Goal: Use online tool/utility: Utilize a website feature to perform a specific function

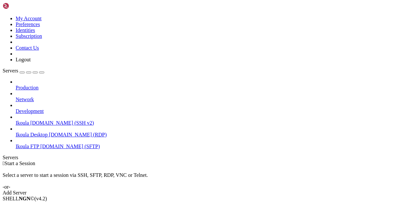
click at [39, 120] on span "[DOMAIN_NAME] (SSH v2)" at bounding box center [62, 123] width 64 height 6
click at [33, 207] on span "Connect" at bounding box center [24, 210] width 17 height 6
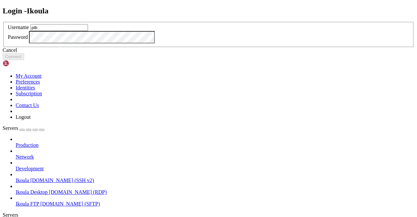
type input "plb"
click button "Connect" at bounding box center [14, 56] width 22 height 7
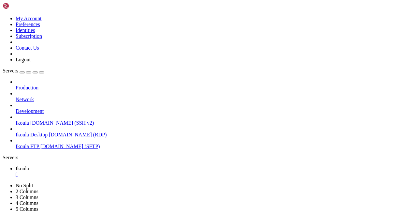
scroll to position [432, 0]
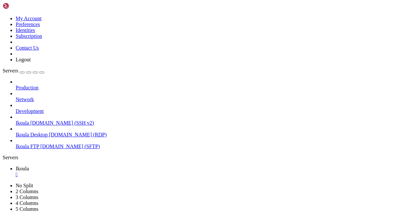
scroll to position [3137, 0]
drag, startPoint x: 6, startPoint y: 398, endPoint x: 102, endPoint y: 396, distance: 96.2
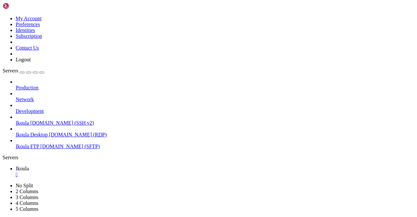
scroll to position [3198, 0]
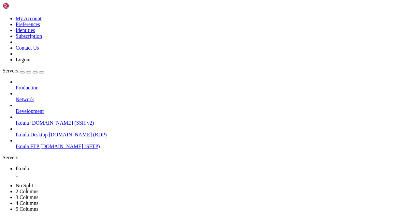
scroll to position [3, 1]
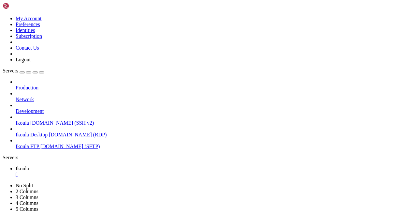
drag, startPoint x: 39, startPoint y: 363, endPoint x: 45, endPoint y: 396, distance: 34.4
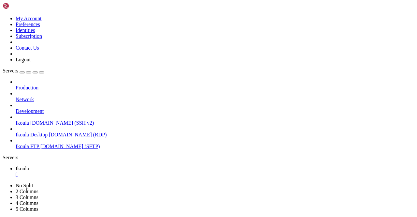
drag, startPoint x: 68, startPoint y: 393, endPoint x: 54, endPoint y: 305, distance: 89.6
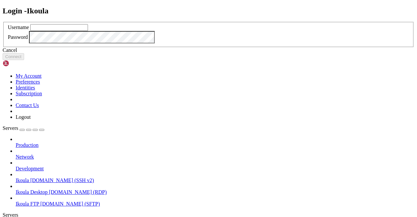
click at [88, 31] on input "text" at bounding box center [59, 27] width 58 height 7
type input "plb"
click button "Connect" at bounding box center [14, 56] width 22 height 7
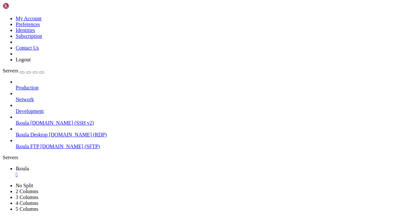
scroll to position [5099, 0]
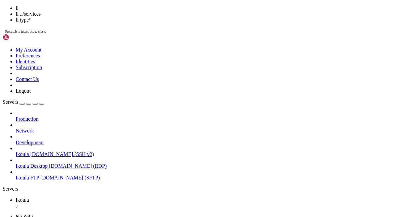
scroll to position [5194, 0]
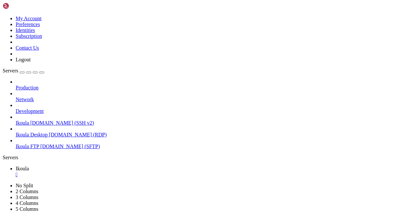
drag, startPoint x: 136, startPoint y: 341, endPoint x: 65, endPoint y: 397, distance: 90.1
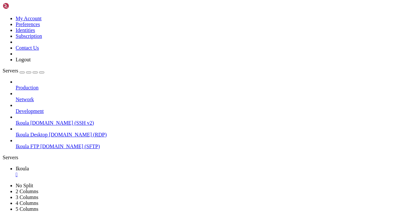
scroll to position [5633, 0]
drag, startPoint x: 48, startPoint y: 386, endPoint x: 169, endPoint y: 385, distance: 120.6
drag, startPoint x: 47, startPoint y: 380, endPoint x: 181, endPoint y: 381, distance: 134.3
